Goal: Transaction & Acquisition: Purchase product/service

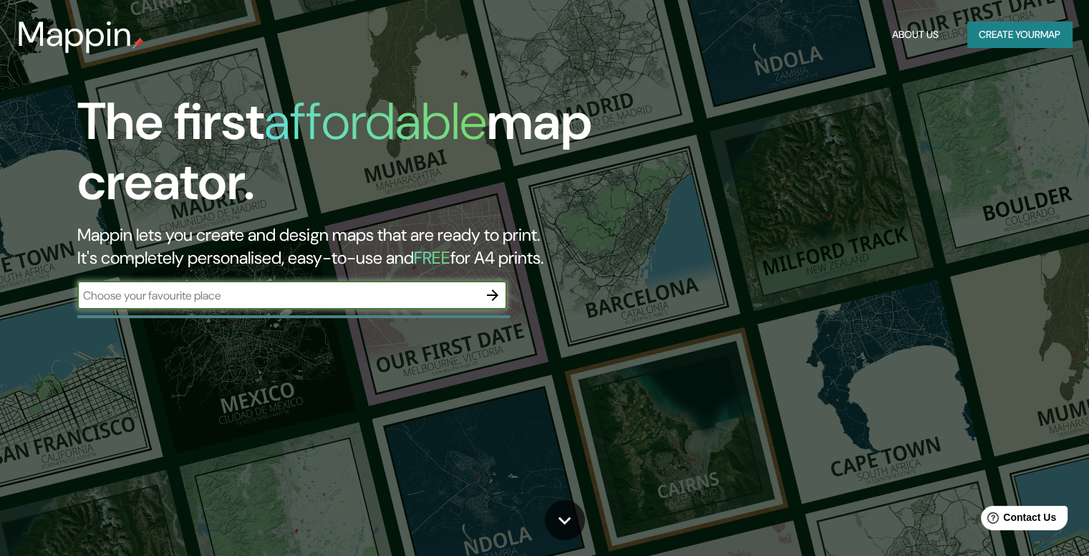
click at [180, 299] on input "text" at bounding box center [277, 295] width 401 height 16
type input "chancay"
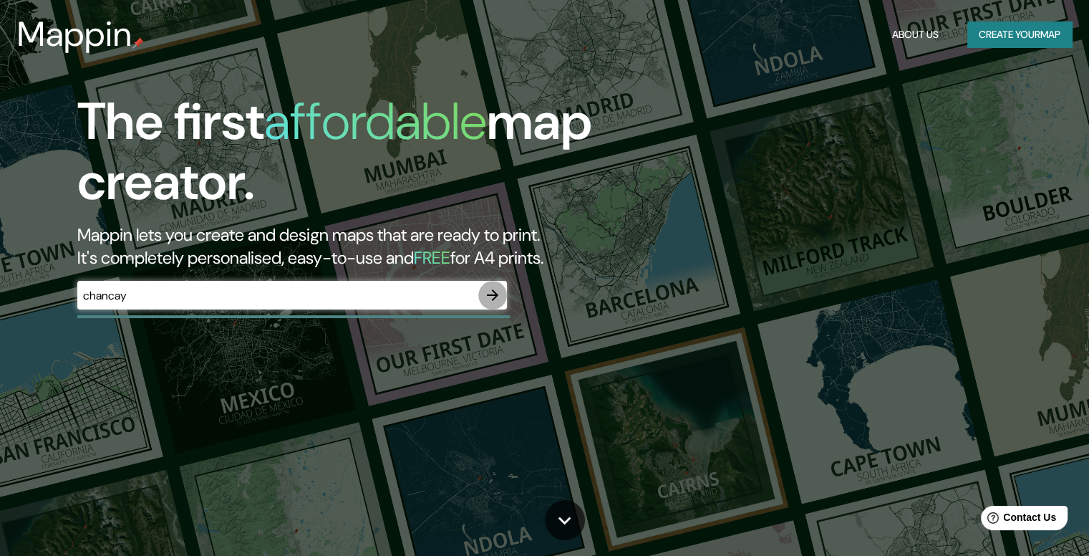
click at [496, 296] on icon "button" at bounding box center [492, 294] width 11 height 11
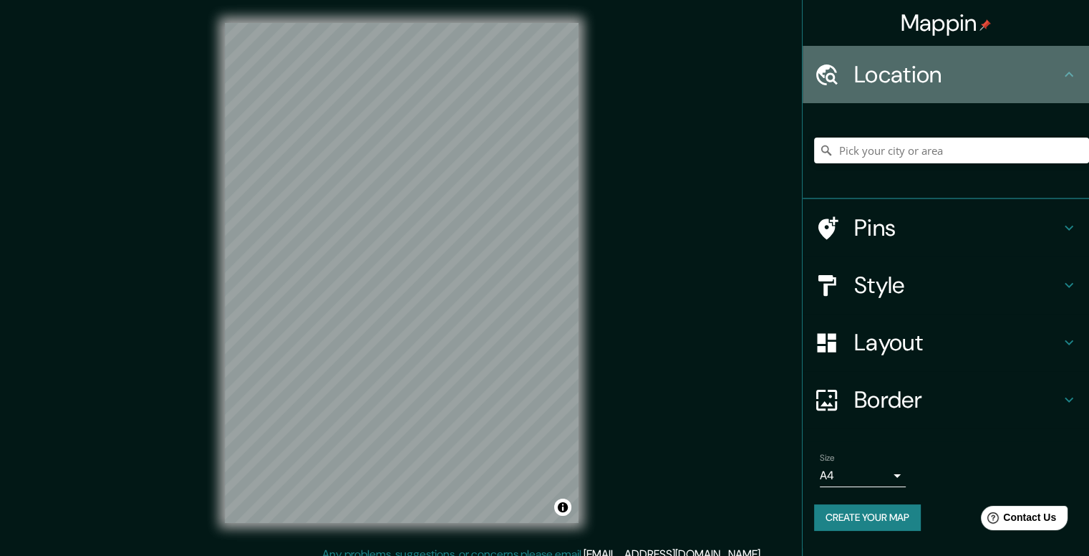
click at [918, 81] on h4 "Location" at bounding box center [957, 74] width 206 height 29
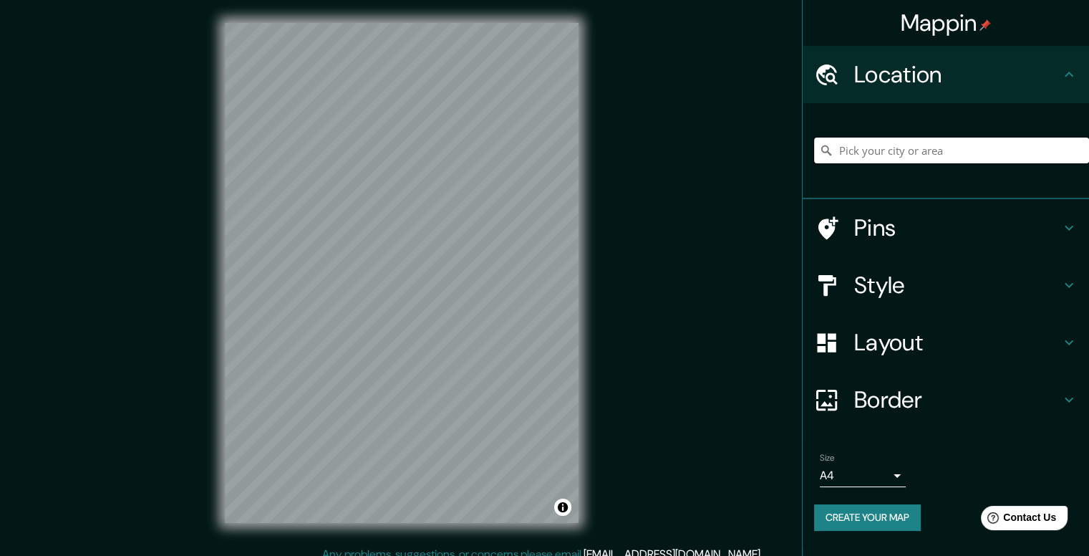
click at [941, 141] on input "Pick your city or area" at bounding box center [951, 150] width 275 height 26
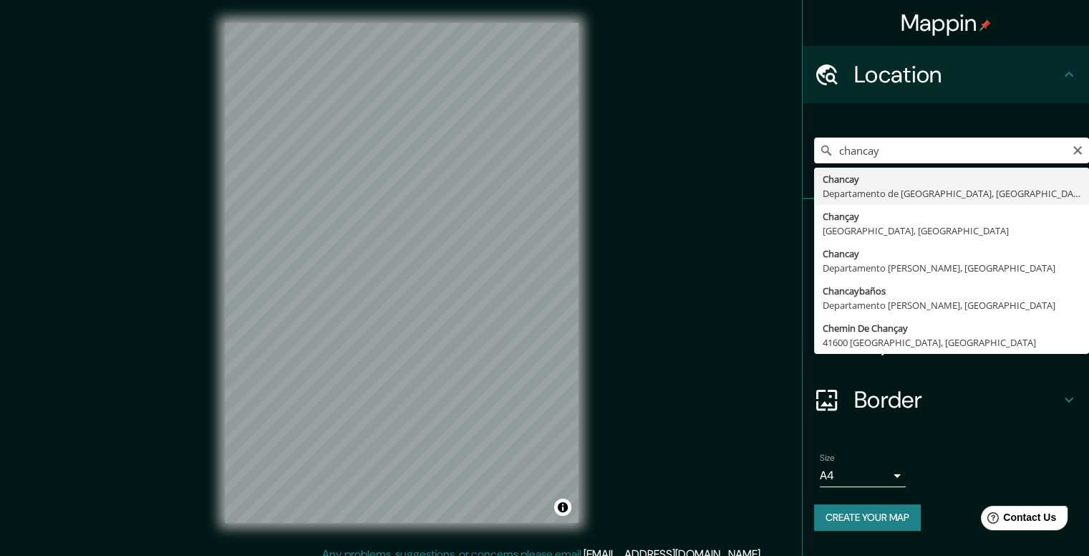
type input "[GEOGRAPHIC_DATA], [GEOGRAPHIC_DATA], [GEOGRAPHIC_DATA]"
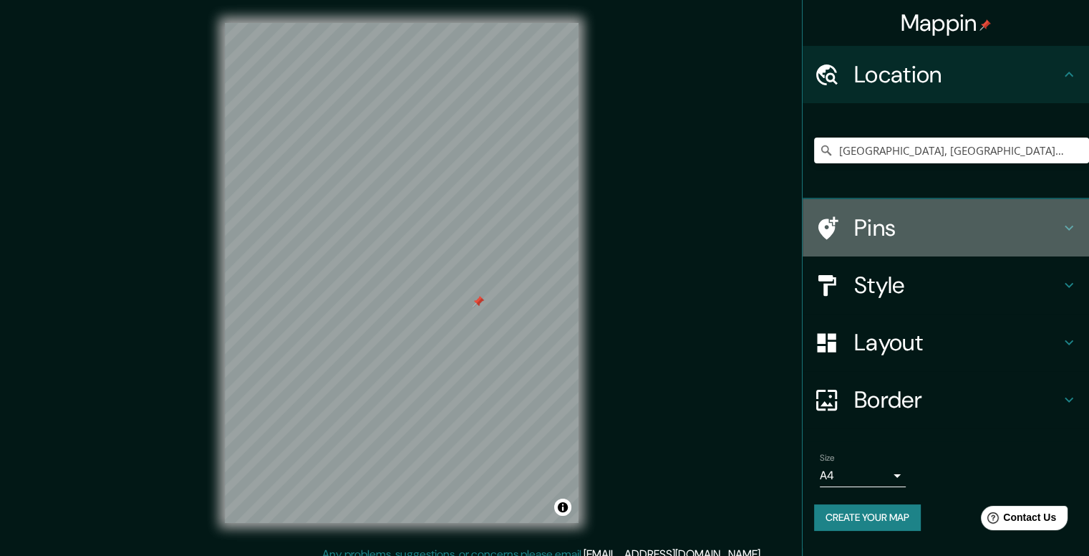
click at [917, 216] on h4 "Pins" at bounding box center [957, 227] width 206 height 29
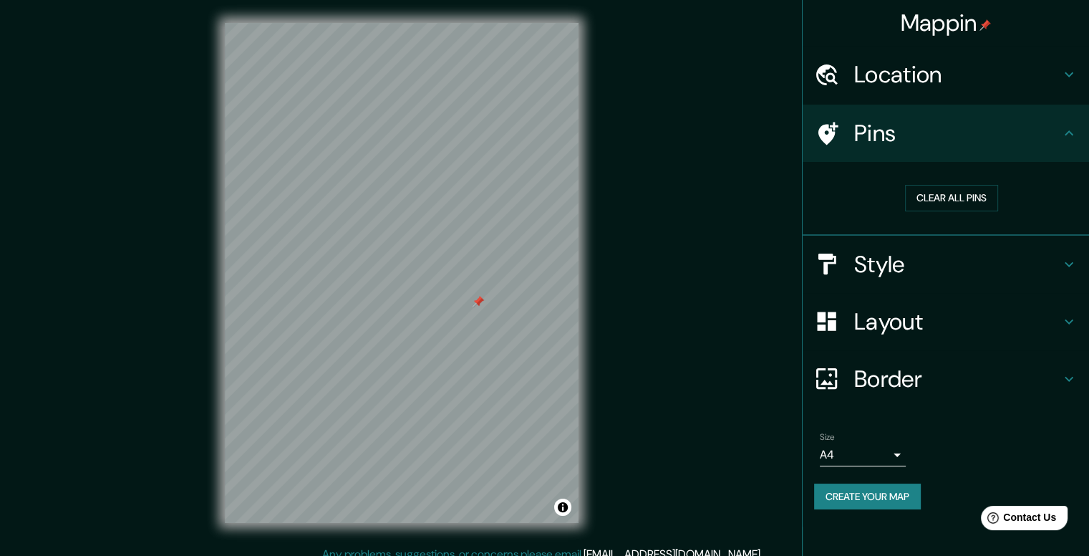
click at [919, 253] on h4 "Style" at bounding box center [957, 264] width 206 height 29
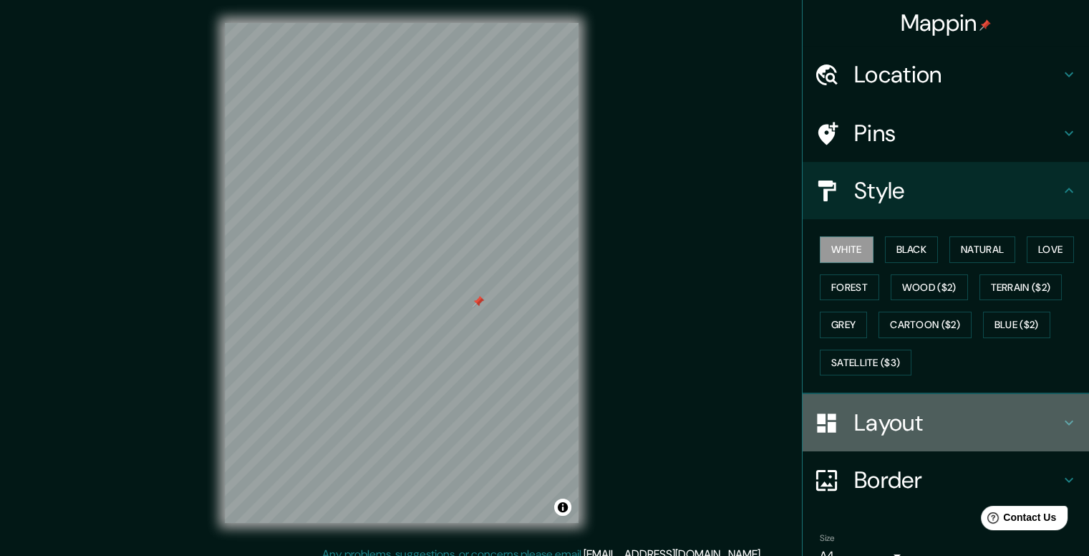
click at [924, 413] on h4 "Layout" at bounding box center [957, 422] width 206 height 29
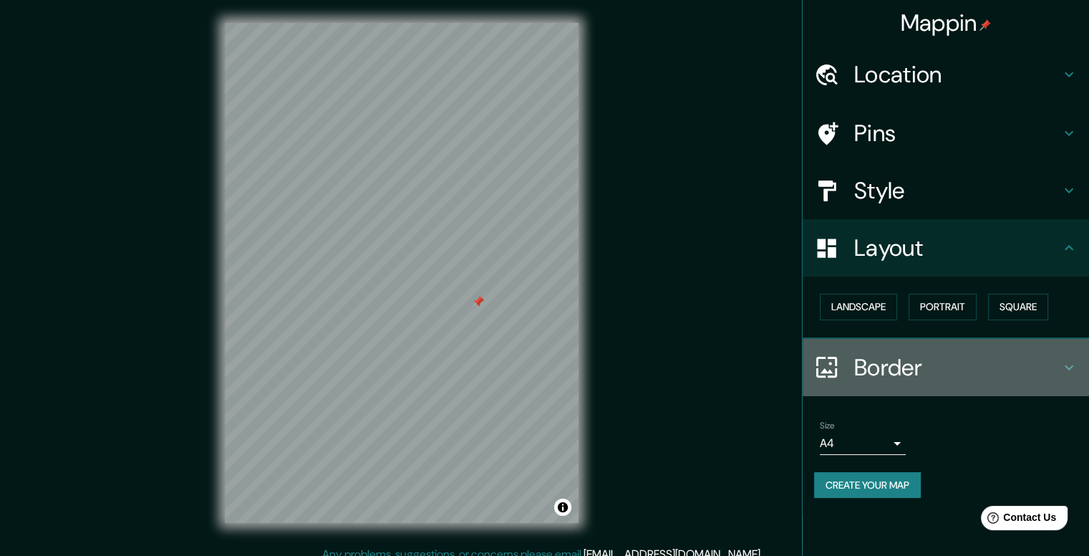
click at [919, 367] on h4 "Border" at bounding box center [957, 367] width 206 height 29
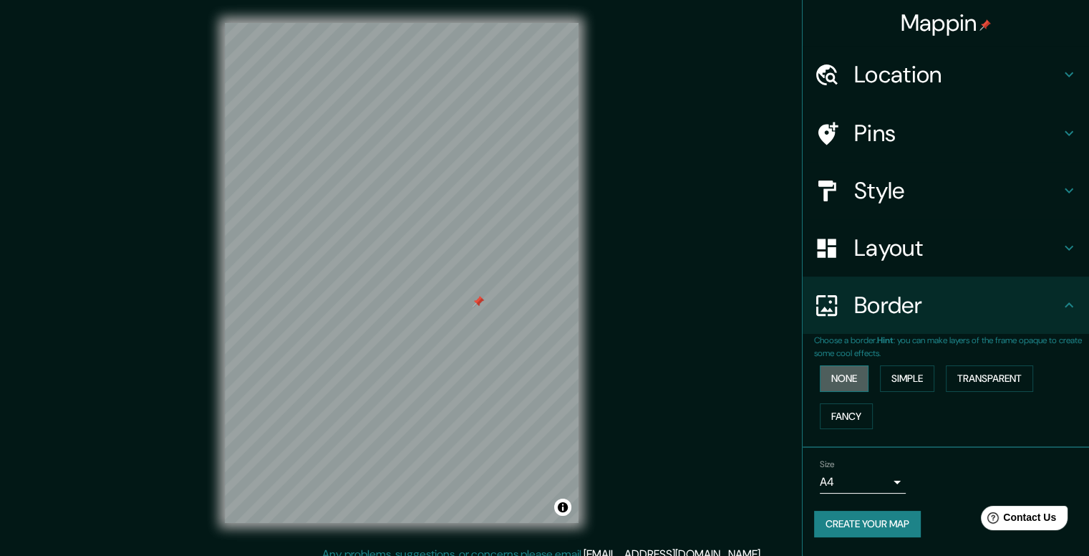
click at [858, 381] on button "None" at bounding box center [844, 378] width 49 height 26
click at [903, 378] on button "Simple" at bounding box center [907, 378] width 54 height 26
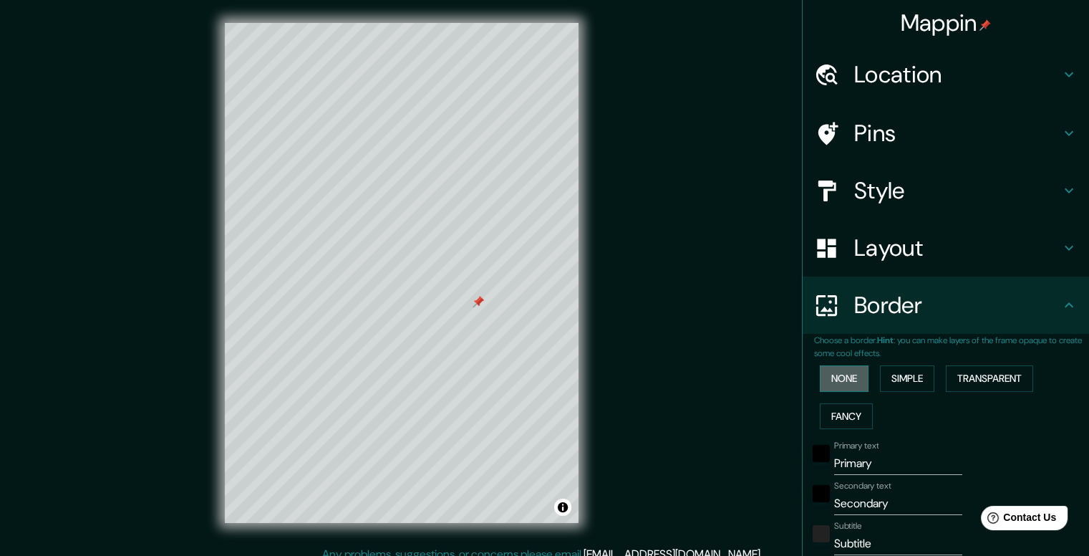
click at [848, 373] on button "None" at bounding box center [844, 378] width 49 height 26
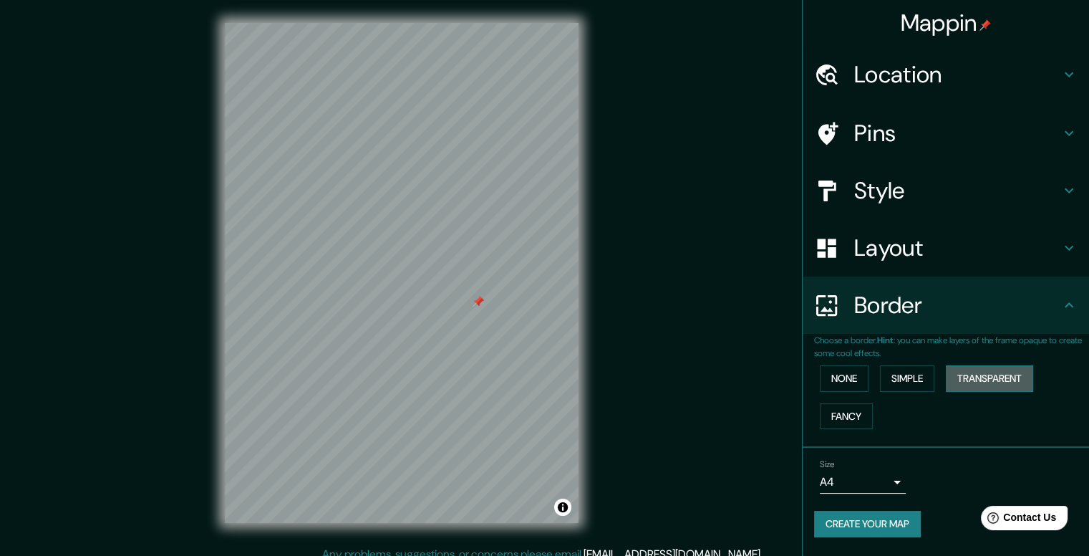
click at [994, 370] on button "Transparent" at bounding box center [989, 378] width 87 height 26
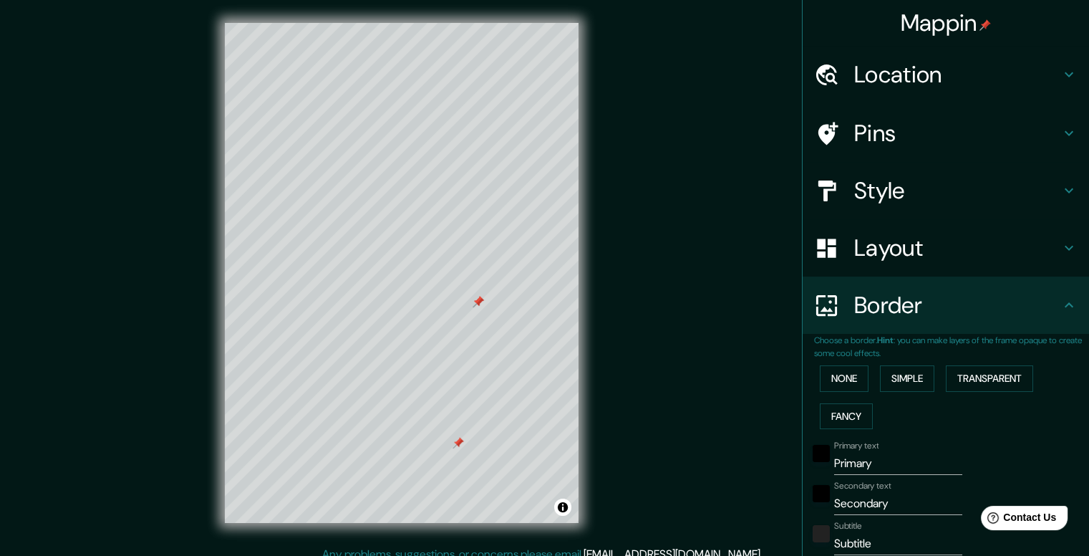
click at [705, 434] on div "Mappin Location Chancay, Departamento de Lima, Perú Pins Style Layout Border Ch…" at bounding box center [544, 284] width 1089 height 569
click at [621, 473] on div "Mappin Location Chancay, Departamento de Lima, Perú Pins Style Layout Border Ch…" at bounding box center [544, 284] width 1089 height 569
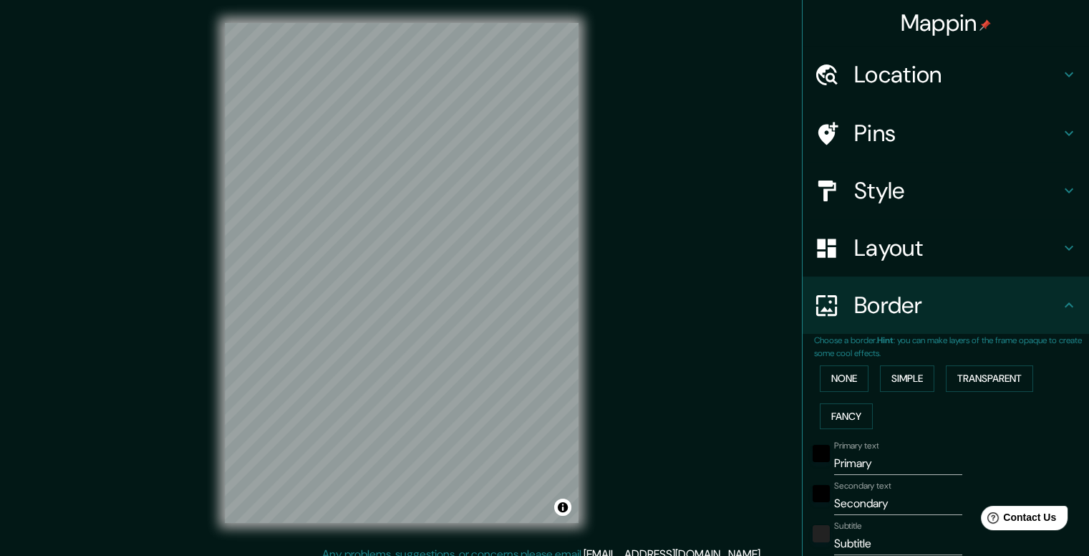
click at [907, 87] on h4 "Location" at bounding box center [957, 74] width 206 height 29
type input "264"
type input "44"
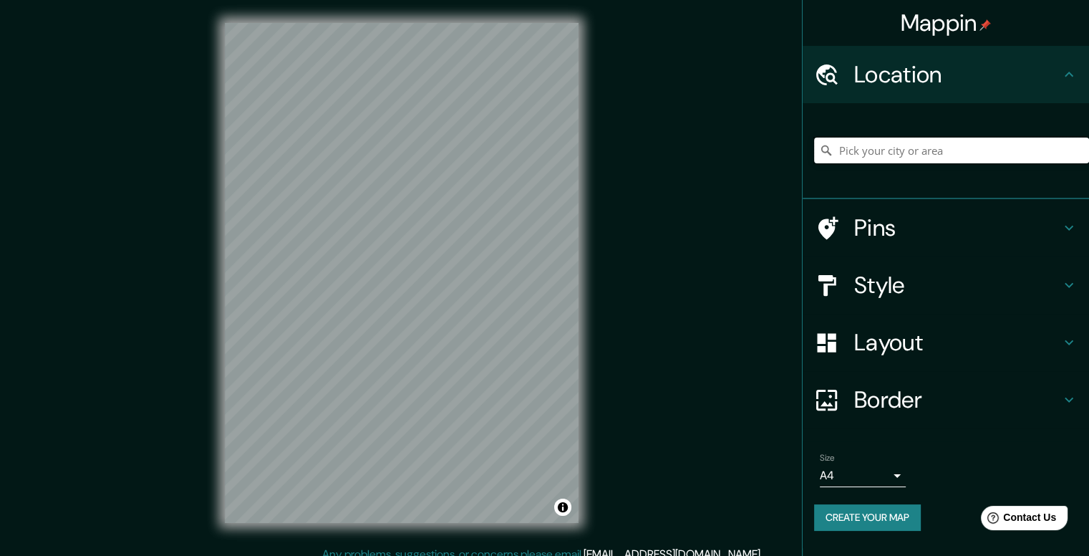
click at [875, 141] on input "Pick your city or area" at bounding box center [951, 150] width 275 height 26
type input "[GEOGRAPHIC_DATA], [GEOGRAPHIC_DATA], [GEOGRAPHIC_DATA]"
click at [854, 521] on button "Create your map" at bounding box center [867, 517] width 107 height 26
click at [930, 151] on input "[GEOGRAPHIC_DATA], [GEOGRAPHIC_DATA], [GEOGRAPHIC_DATA]" at bounding box center [951, 150] width 275 height 26
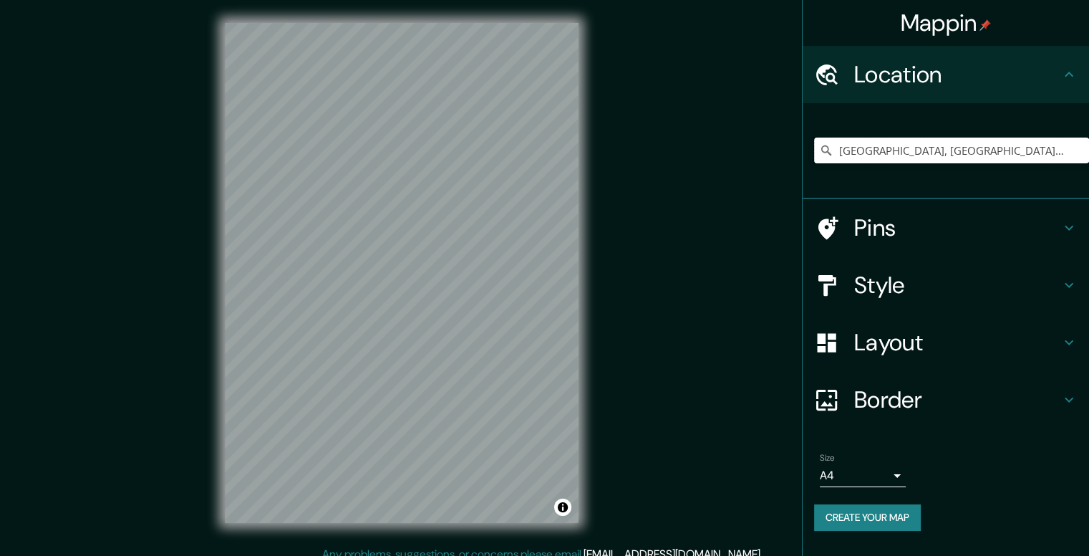
click at [894, 147] on input "[GEOGRAPHIC_DATA], [GEOGRAPHIC_DATA], [GEOGRAPHIC_DATA]" at bounding box center [951, 150] width 275 height 26
drag, startPoint x: 884, startPoint y: 147, endPoint x: 1099, endPoint y: 146, distance: 214.8
click at [1088, 146] on html "Mappin Location [GEOGRAPHIC_DATA], [GEOGRAPHIC_DATA], [GEOGRAPHIC_DATA] Pins St…" at bounding box center [544, 278] width 1089 height 556
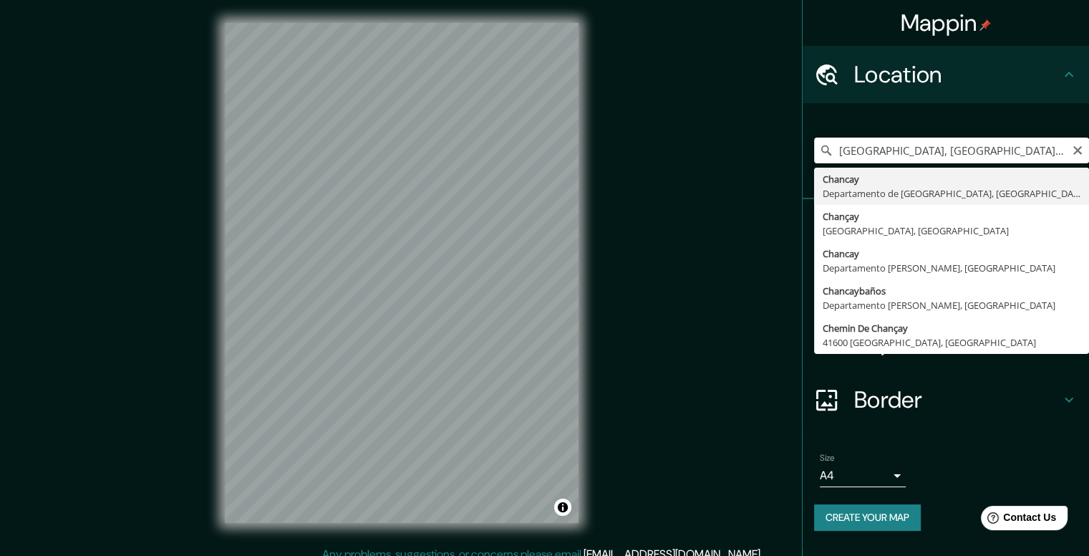
click at [911, 140] on input "[GEOGRAPHIC_DATA], [GEOGRAPHIC_DATA], [GEOGRAPHIC_DATA]" at bounding box center [951, 150] width 275 height 26
drag, startPoint x: 884, startPoint y: 150, endPoint x: 1077, endPoint y: 98, distance: 200.1
click at [1077, 98] on ul "Location [GEOGRAPHIC_DATA], [GEOGRAPHIC_DATA], [GEOGRAPHIC_DATA] [GEOGRAPHIC_DA…" at bounding box center [946, 297] width 286 height 502
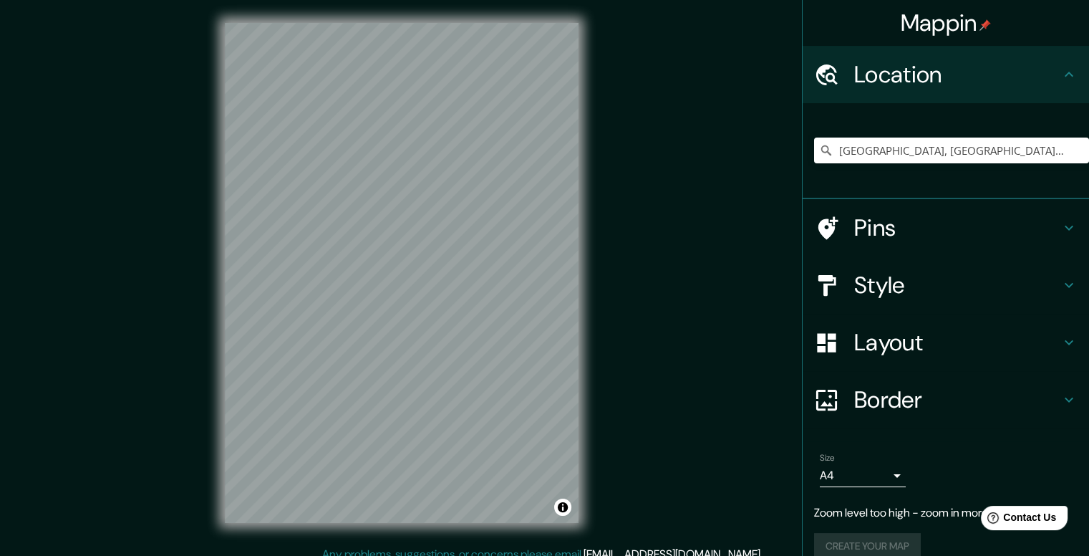
click at [200, 424] on div "Mappin Location [GEOGRAPHIC_DATA], [GEOGRAPHIC_DATA], [GEOGRAPHIC_DATA] [GEOGRA…" at bounding box center [544, 284] width 1089 height 569
click at [912, 135] on div "[GEOGRAPHIC_DATA], [GEOGRAPHIC_DATA], [GEOGRAPHIC_DATA] [GEOGRAPHIC_DATA] [GEOG…" at bounding box center [951, 151] width 275 height 72
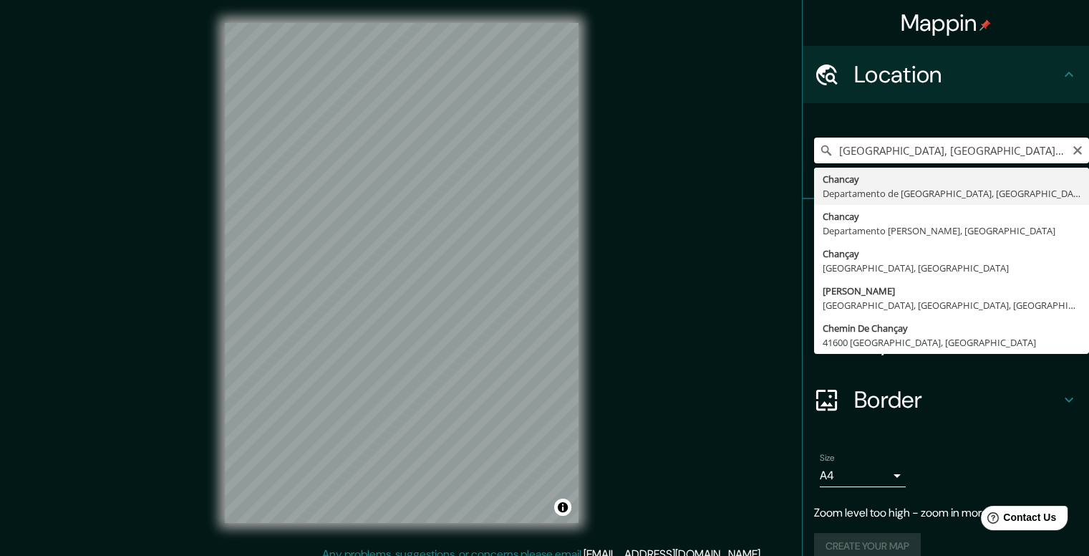
click at [890, 144] on input "[GEOGRAPHIC_DATA], [GEOGRAPHIC_DATA], [GEOGRAPHIC_DATA]" at bounding box center [951, 150] width 275 height 26
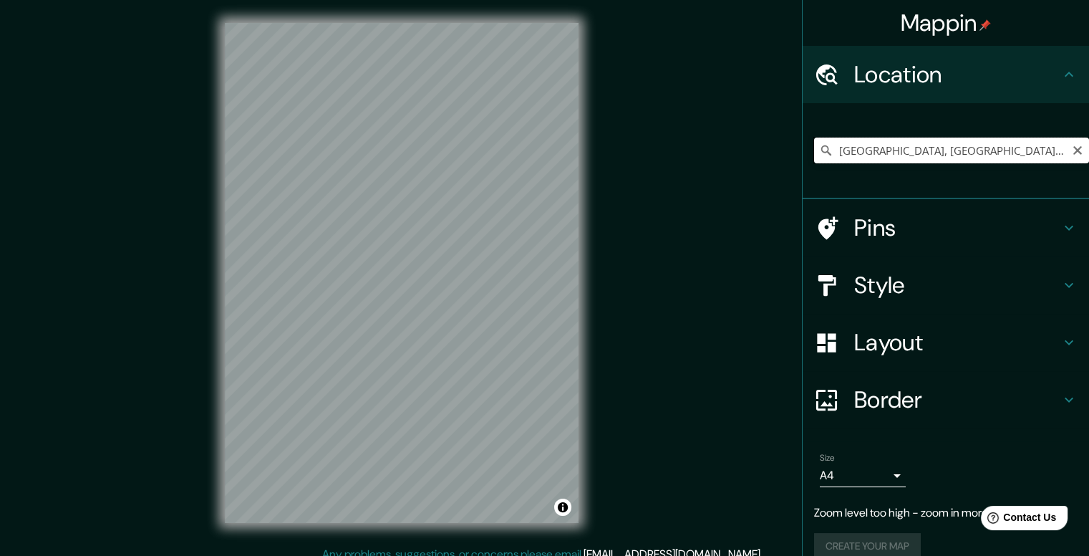
click at [881, 153] on input "[GEOGRAPHIC_DATA], [GEOGRAPHIC_DATA], [GEOGRAPHIC_DATA]" at bounding box center [951, 150] width 275 height 26
click at [879, 153] on input "[GEOGRAPHIC_DATA], [GEOGRAPHIC_DATA], [GEOGRAPHIC_DATA]" at bounding box center [951, 150] width 275 height 26
click at [1018, 150] on input "[GEOGRAPHIC_DATA], [GEOGRAPHIC_DATA], [GEOGRAPHIC_DATA]" at bounding box center [951, 150] width 275 height 26
drag, startPoint x: 927, startPoint y: 152, endPoint x: 1092, endPoint y: 141, distance: 165.8
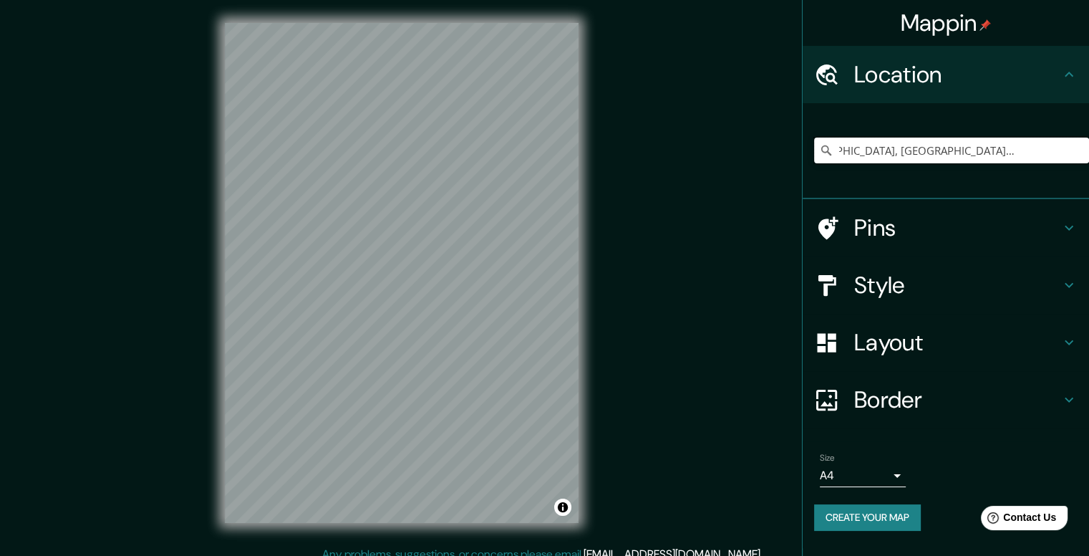
click at [1088, 141] on html "Mappin Location [GEOGRAPHIC_DATA], [GEOGRAPHIC_DATA], [GEOGRAPHIC_DATA], [GEOGR…" at bounding box center [544, 278] width 1089 height 556
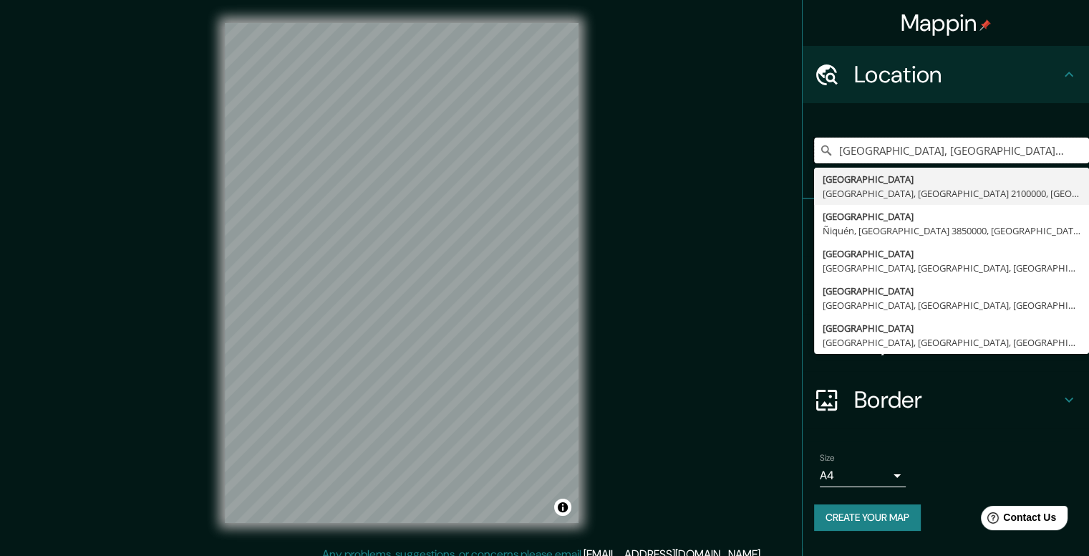
type input "[GEOGRAPHIC_DATA], [GEOGRAPHIC_DATA], [GEOGRAPHIC_DATA]"
